Goal: Task Accomplishment & Management: Manage account settings

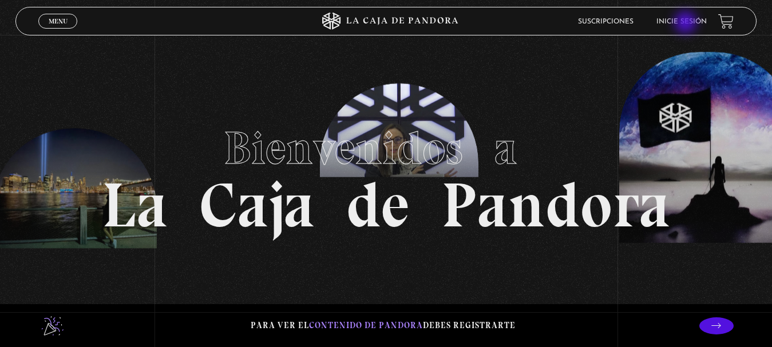
click at [686, 23] on link "Inicie sesión" at bounding box center [681, 21] width 50 height 7
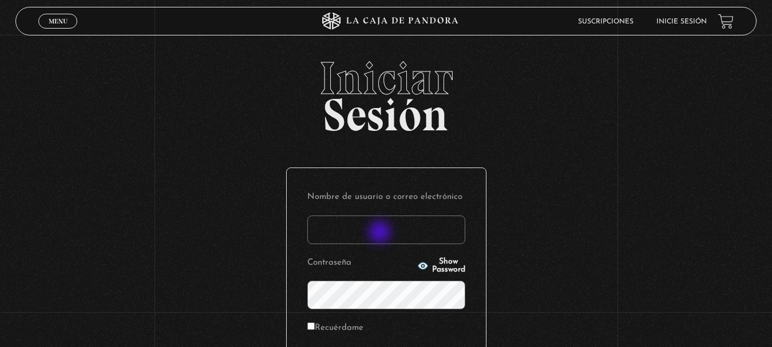
click at [380, 233] on input "Nombre de usuario o correo electrónico" at bounding box center [386, 230] width 158 height 29
type input "[EMAIL_ADDRESS][DOMAIN_NAME]"
click at [313, 326] on input "Recuérdame" at bounding box center [310, 326] width 7 height 7
checkbox input "true"
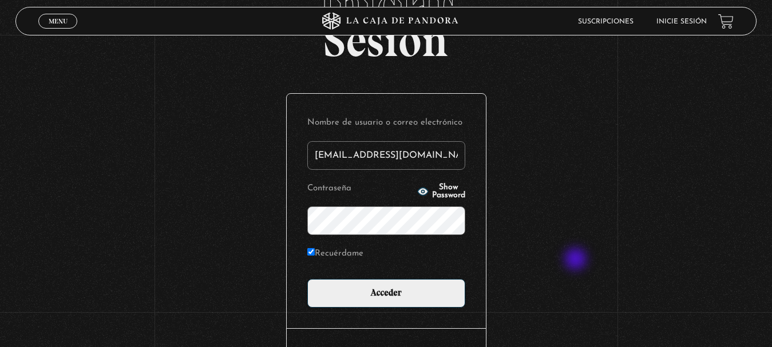
scroll to position [152, 0]
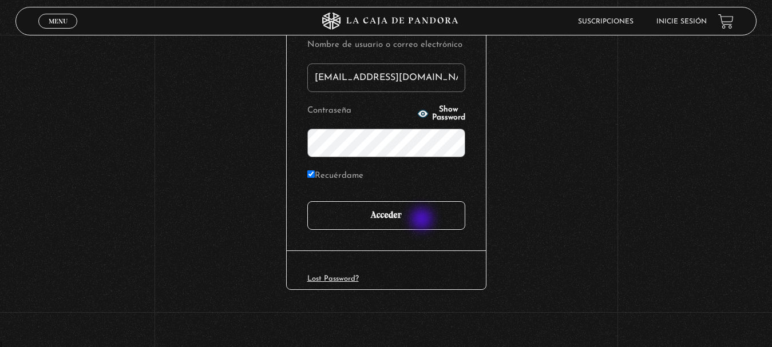
click at [423, 220] on input "Acceder" at bounding box center [386, 215] width 158 height 29
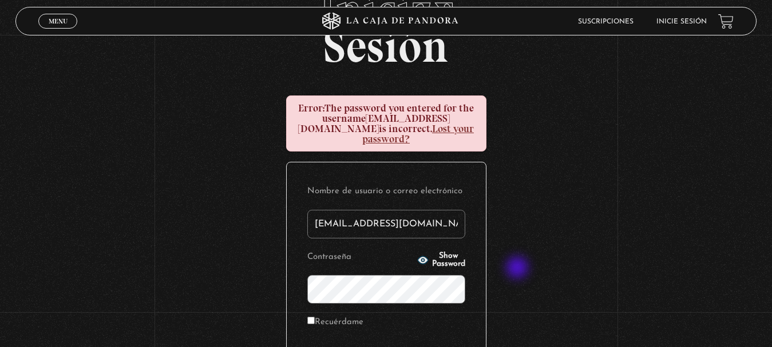
scroll to position [96, 0]
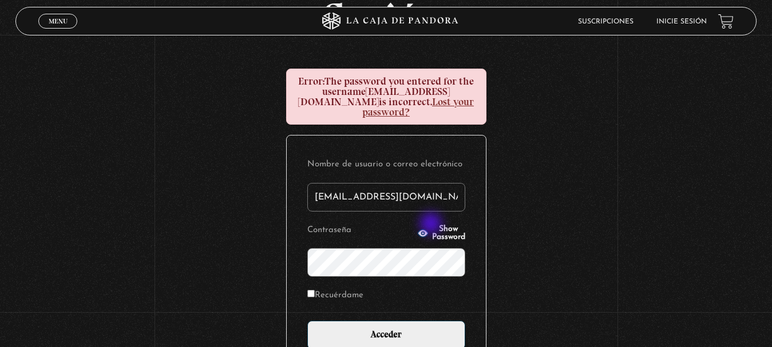
click at [432, 225] on span "Show Password" at bounding box center [448, 233] width 33 height 16
click at [326, 287] on label "Recuérdame" at bounding box center [335, 296] width 56 height 18
click at [315, 290] on input "Recuérdame" at bounding box center [310, 293] width 7 height 7
checkbox input "true"
click at [438, 225] on span "Hide Password" at bounding box center [448, 233] width 33 height 16
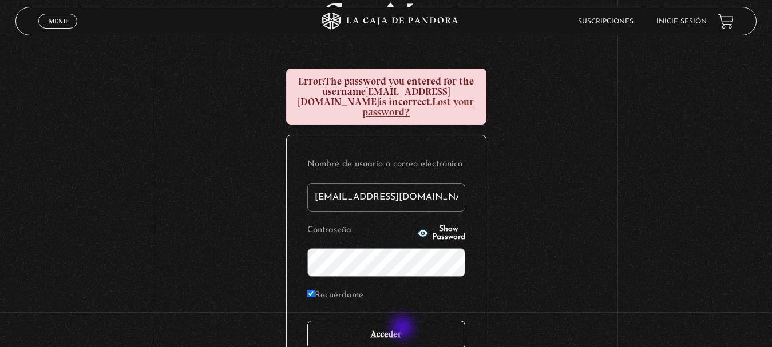
click at [403, 329] on input "Acceder" at bounding box center [386, 335] width 158 height 29
